Goal: Task Accomplishment & Management: Manage account settings

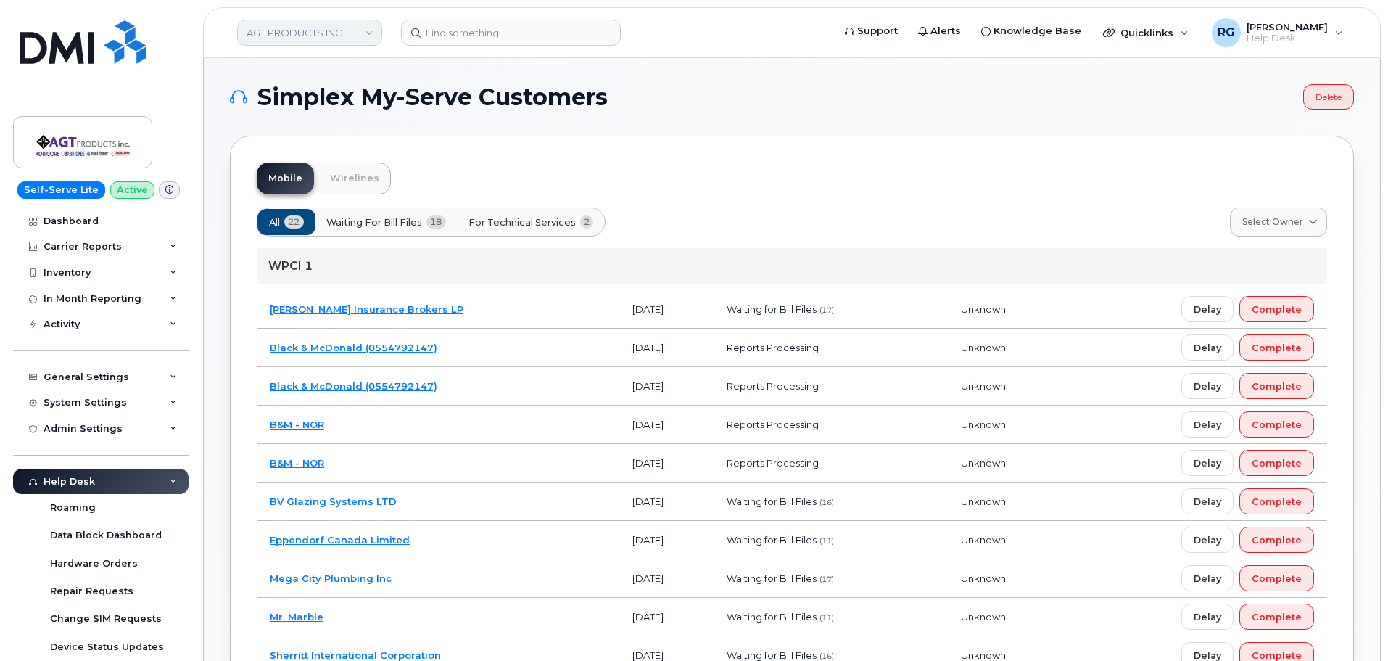
click at [318, 30] on link "AGT PRODUCTS INC" at bounding box center [309, 33] width 145 height 26
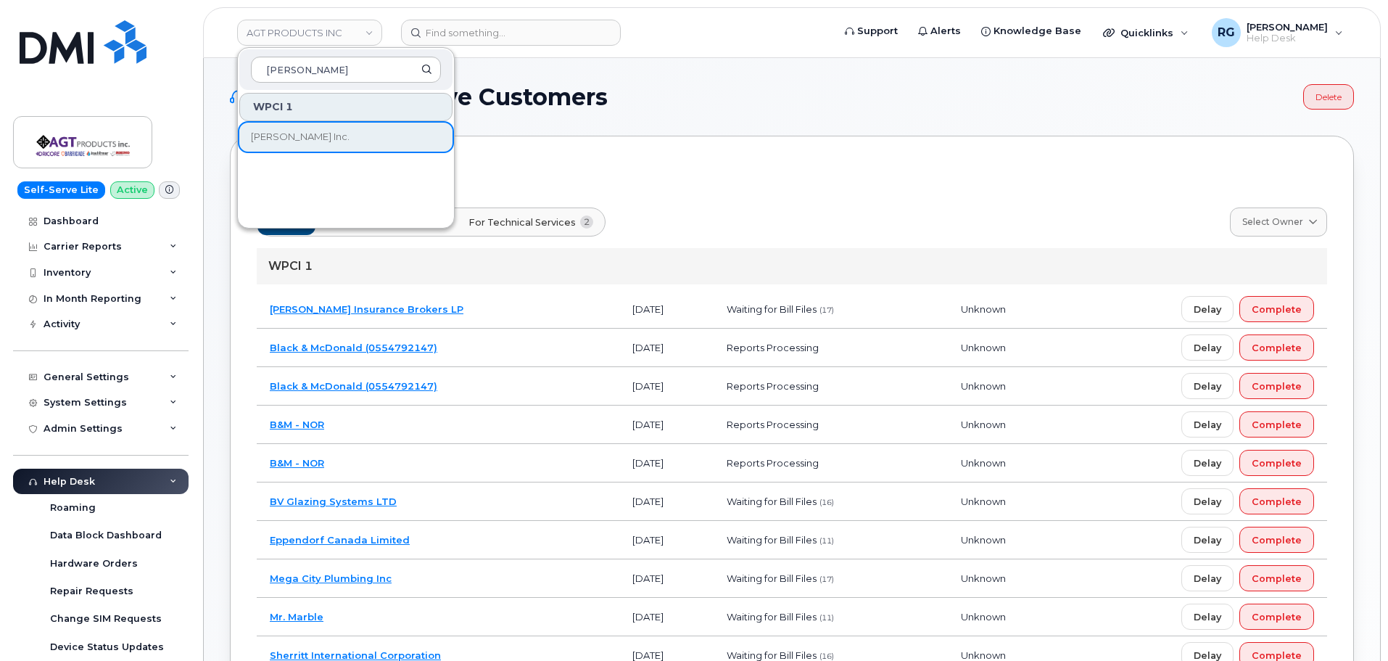
type input "[PERSON_NAME]"
click at [293, 141] on span "[PERSON_NAME] Inc." at bounding box center [300, 137] width 99 height 15
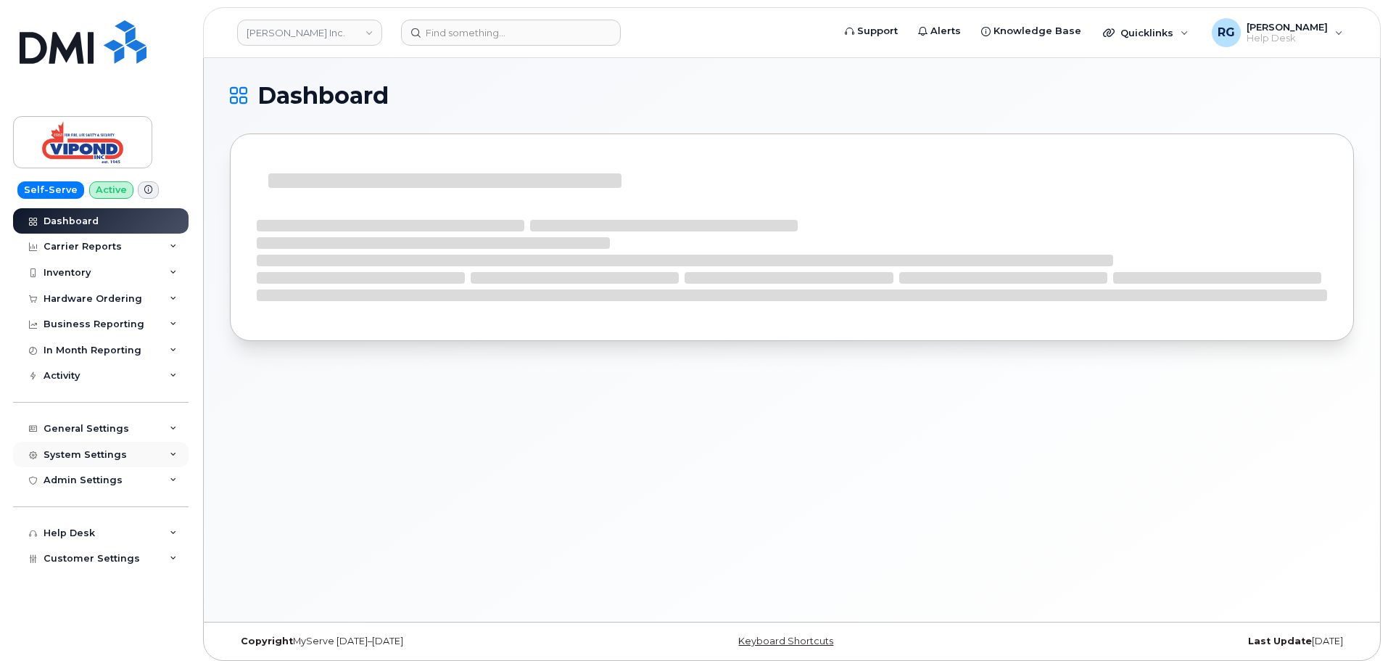
click at [82, 450] on div "System Settings" at bounding box center [85, 455] width 83 height 12
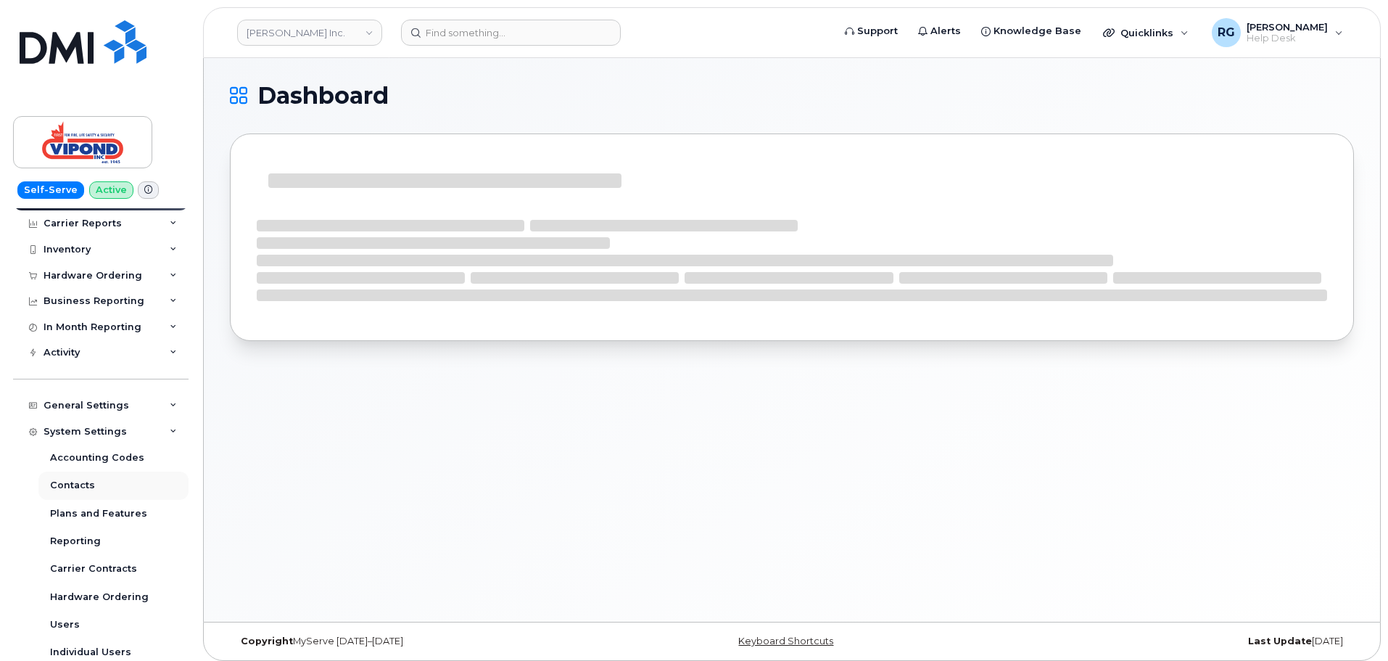
scroll to position [132, 0]
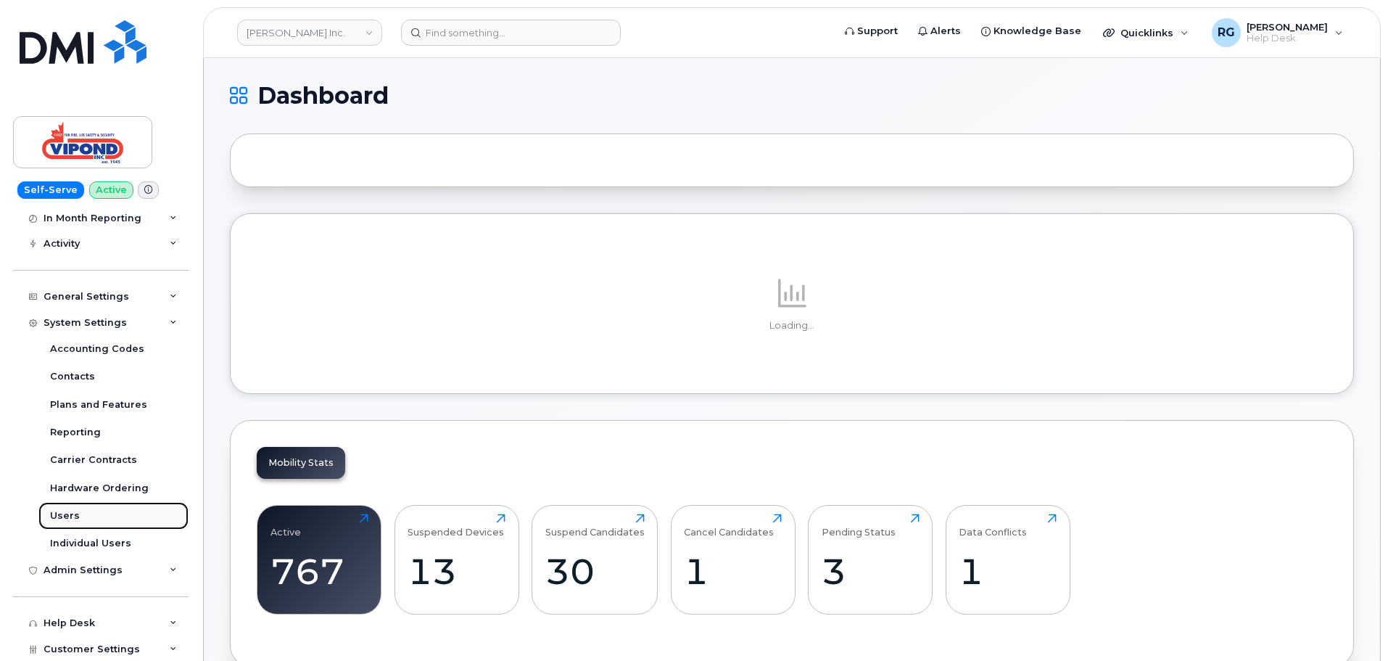
click at [75, 511] on div "Users" at bounding box center [65, 515] width 30 height 13
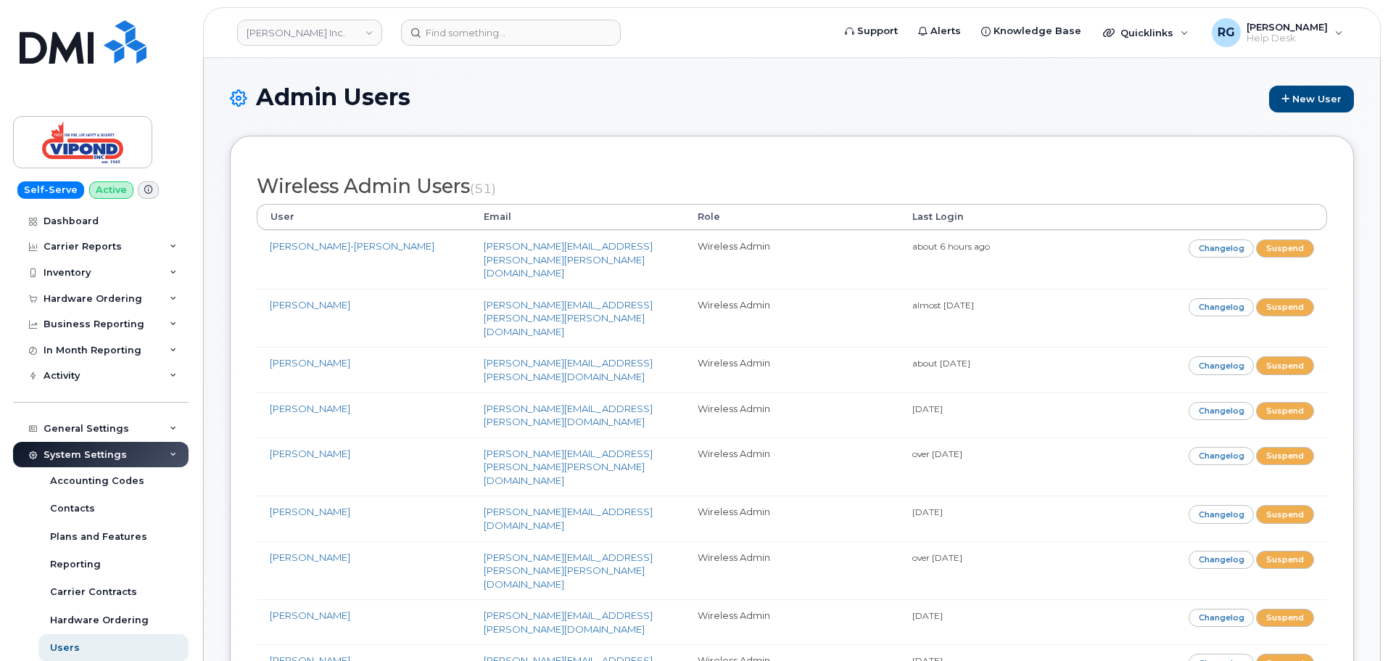
scroll to position [1553, 0]
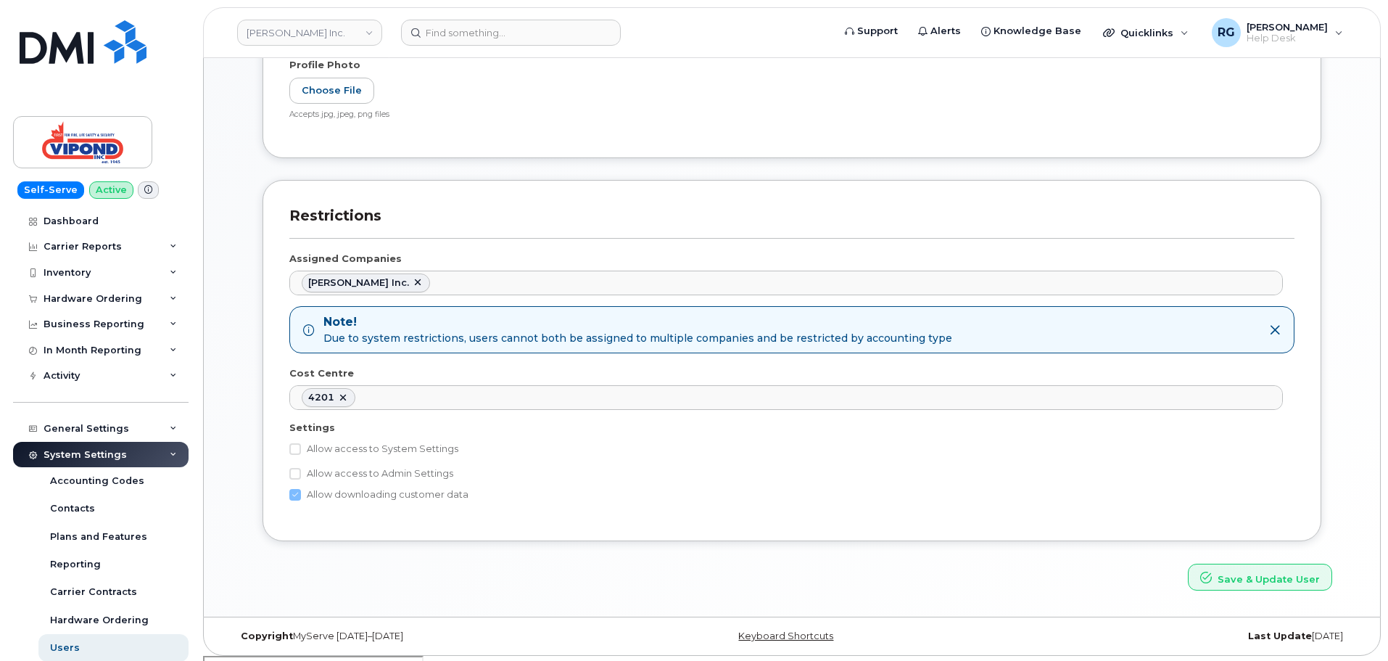
scroll to position [561, 0]
click at [1270, 582] on button "Save & Update User" at bounding box center [1260, 574] width 144 height 27
